Goal: Information Seeking & Learning: Learn about a topic

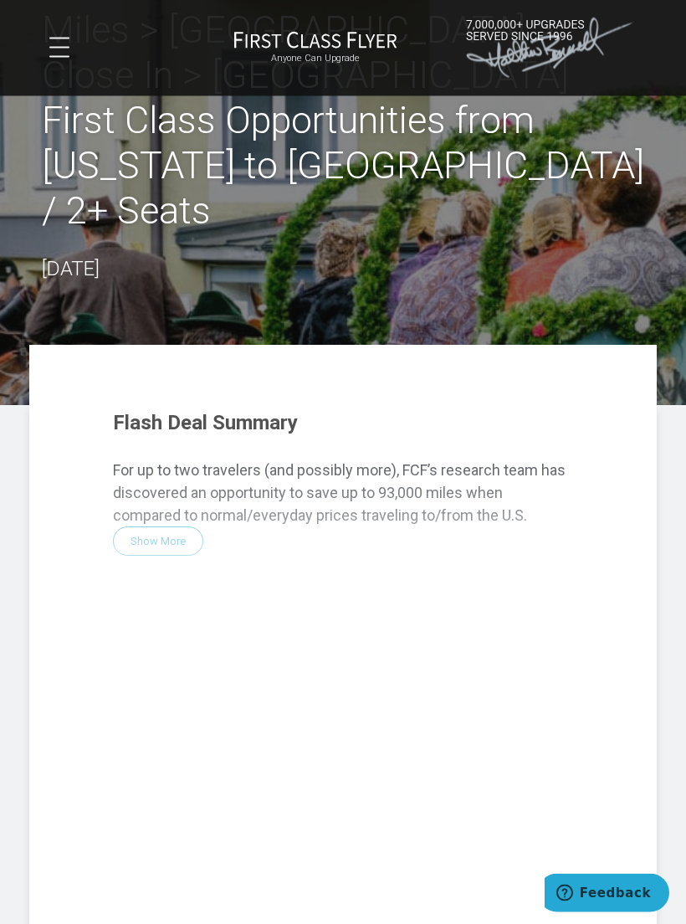
scroll to position [86, 0]
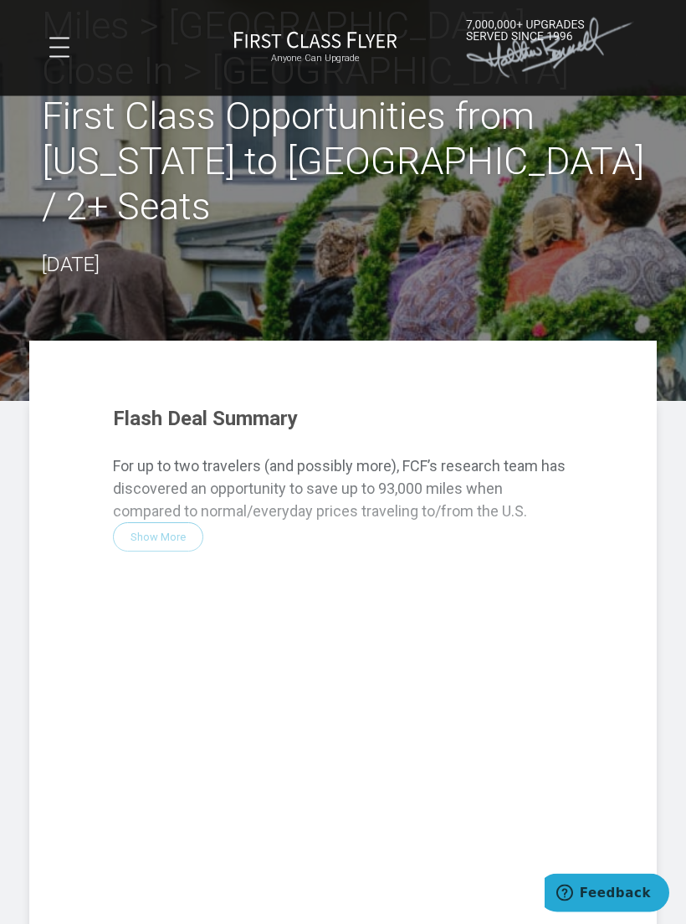
click at [168, 492] on div "Flash Deal Summary For up to two travelers (and possibly more), FCF’s research …" at bounding box center [343, 669] width 494 height 554
click at [155, 477] on div "Flash Deal Summary For up to two travelers (and possibly more), FCF’s research …" at bounding box center [343, 669] width 494 height 554
click at [166, 494] on div "Flash Deal Summary For up to two travelers (and possibly more), FCF’s research …" at bounding box center [343, 669] width 494 height 554
click at [570, 233] on div "Miles > [GEOGRAPHIC_DATA] > Close In > [GEOGRAPHIC_DATA] First Class Opportunit…" at bounding box center [343, 142] width 602 height 277
click at [581, 207] on div "Miles > [GEOGRAPHIC_DATA] > Close In > [GEOGRAPHIC_DATA] First Class Opportunit…" at bounding box center [343, 142] width 602 height 277
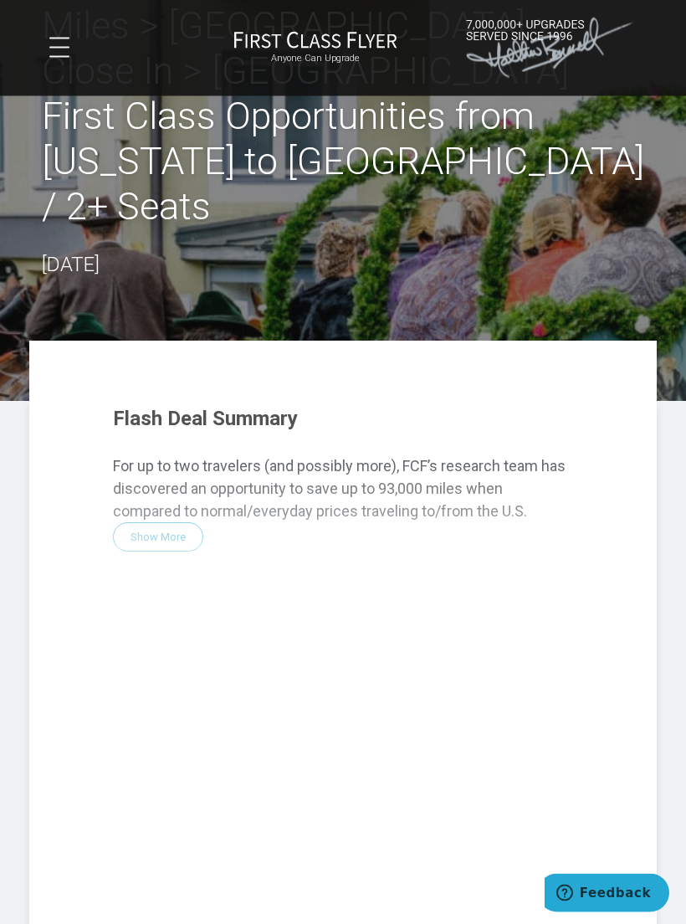
click at [570, 178] on h2 "Miles > [GEOGRAPHIC_DATA] > Close In > [GEOGRAPHIC_DATA] First Class Opportunit…" at bounding box center [343, 117] width 602 height 226
click at [531, 195] on div "Miles > [GEOGRAPHIC_DATA] > Close In > [GEOGRAPHIC_DATA] First Class Opportunit…" at bounding box center [343, 142] width 602 height 277
click at [525, 204] on div "Miles > [GEOGRAPHIC_DATA] > Close In > [GEOGRAPHIC_DATA] First Class Opportunit…" at bounding box center [343, 142] width 602 height 277
click at [537, 150] on h2 "Miles > [GEOGRAPHIC_DATA] > Close In > [GEOGRAPHIC_DATA] First Class Opportunit…" at bounding box center [343, 117] width 602 height 226
click at [520, 238] on header "Miles > [GEOGRAPHIC_DATA] > Close In > [GEOGRAPHIC_DATA] First Class Opportunit…" at bounding box center [343, 158] width 686 height 488
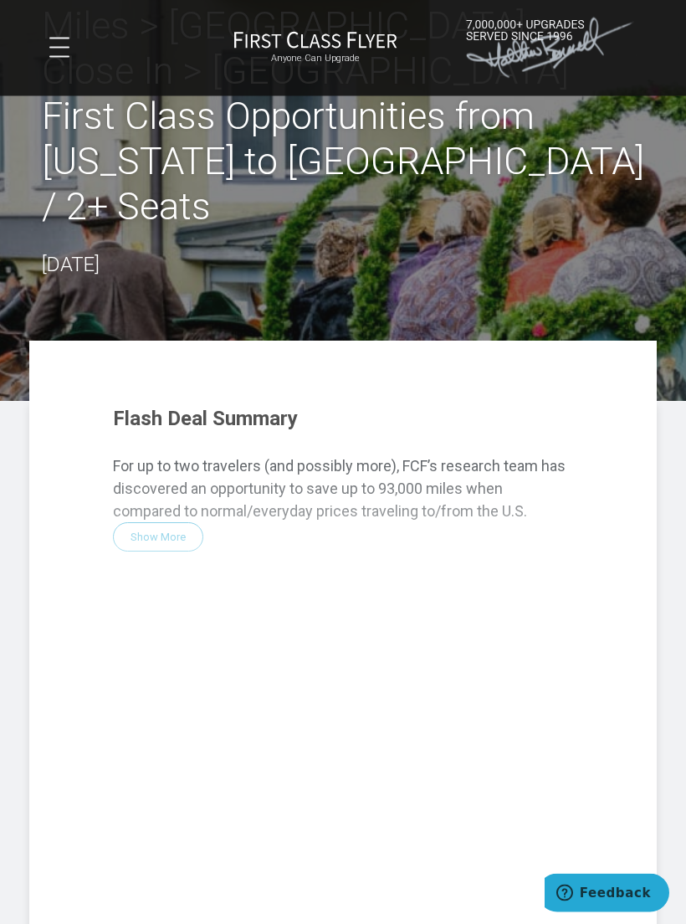
click at [506, 249] on header "Miles > [GEOGRAPHIC_DATA] > Close In > [GEOGRAPHIC_DATA] First Class Opportunit…" at bounding box center [343, 158] width 686 height 488
click at [506, 248] on header "Miles > [GEOGRAPHIC_DATA] > Close In > [GEOGRAPHIC_DATA] First Class Opportunit…" at bounding box center [343, 158] width 686 height 488
